Goal: Transaction & Acquisition: Obtain resource

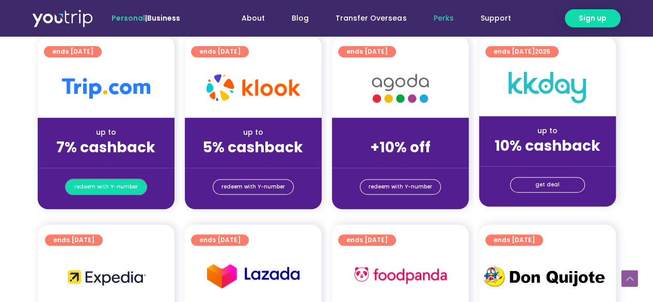
click at [126, 184] on span "redeem with Y-number" at bounding box center [105, 187] width 63 height 14
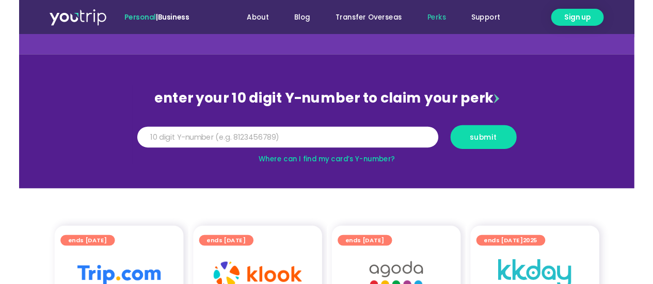
scroll to position [33, 0]
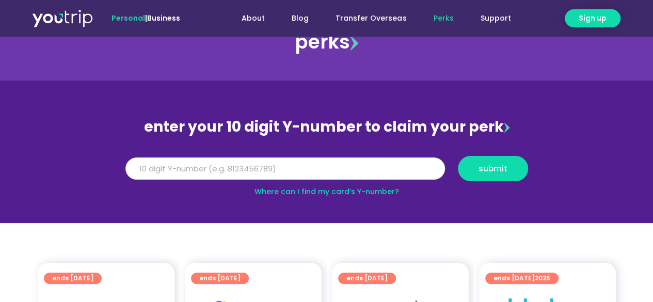
click at [222, 173] on input "Y Number" at bounding box center [284, 168] width 319 height 23
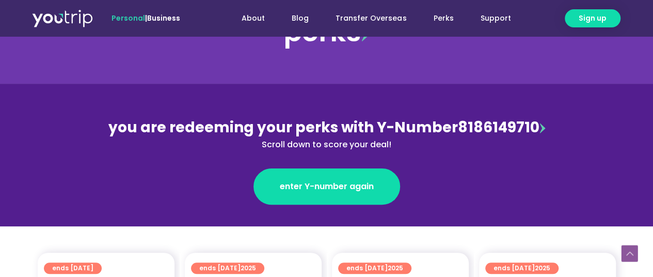
scroll to position [257, 0]
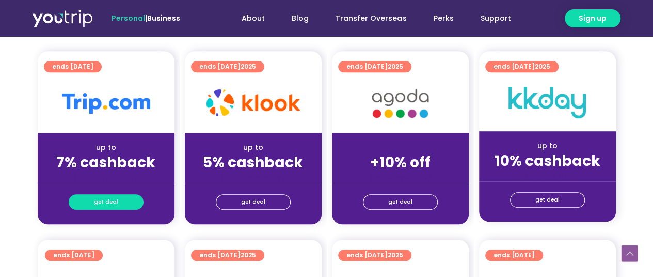
click at [123, 199] on link "get deal" at bounding box center [106, 201] width 75 height 15
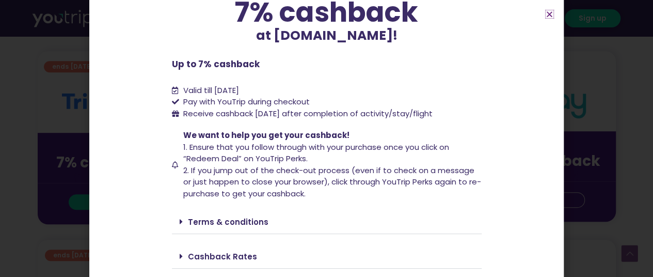
scroll to position [117, 0]
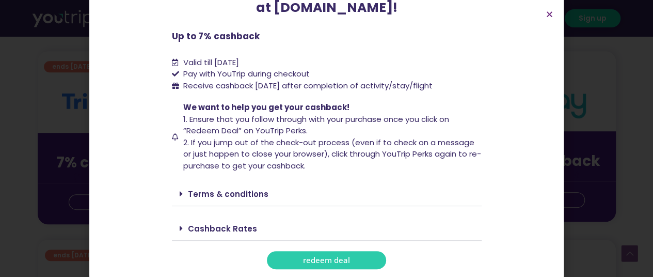
click at [303, 263] on span "redeem deal" at bounding box center [326, 260] width 47 height 8
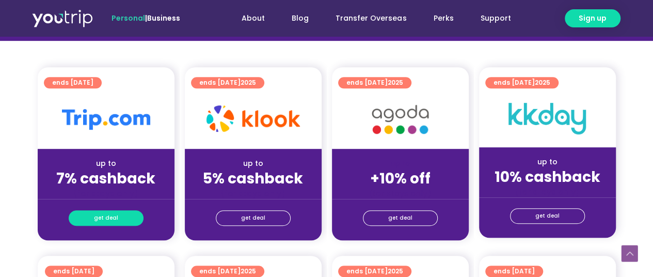
click at [121, 220] on link "get deal" at bounding box center [106, 217] width 75 height 15
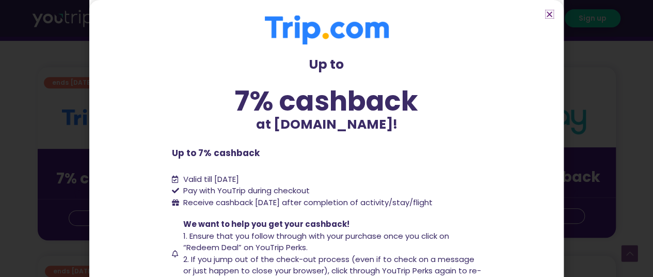
scroll to position [117, 0]
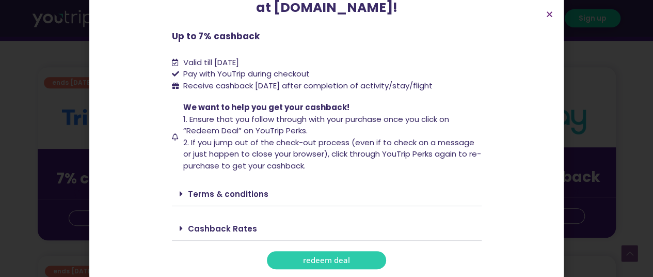
click at [326, 261] on span "redeem deal" at bounding box center [326, 260] width 47 height 8
